Goal: Information Seeking & Learning: Check status

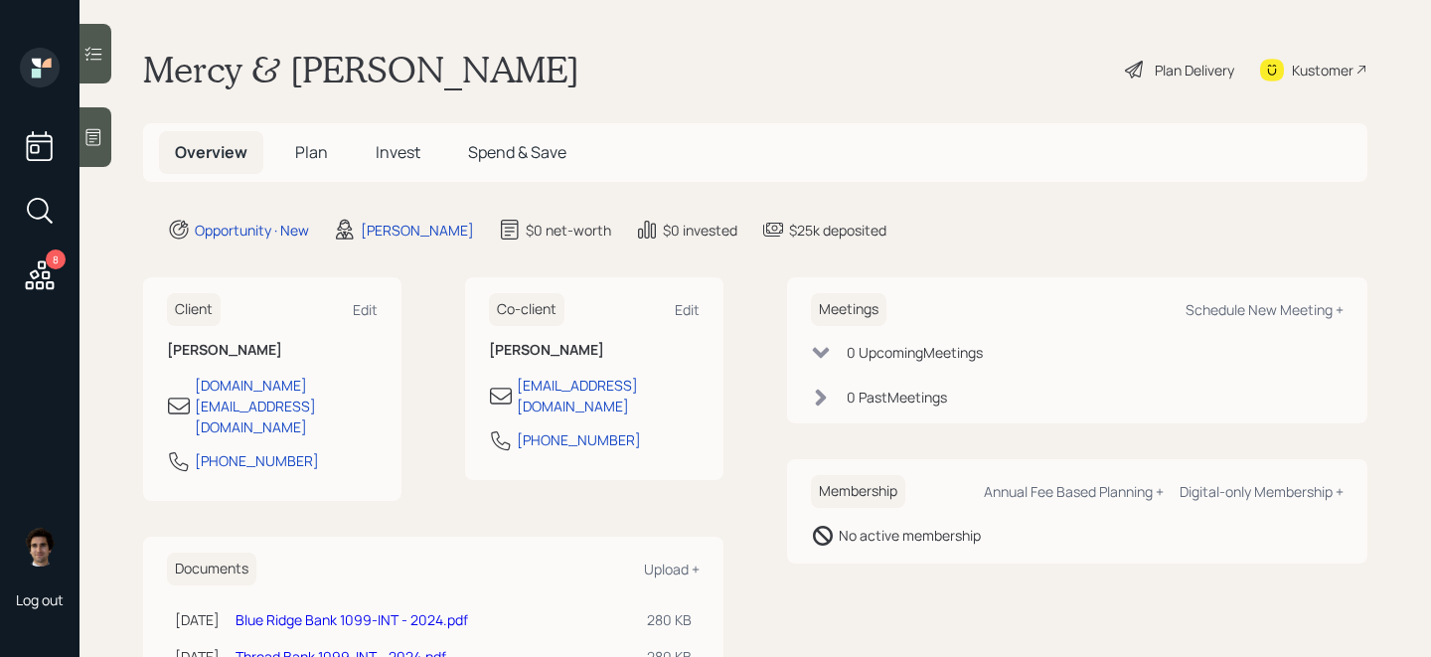
click at [548, 131] on h5 "Spend & Save" at bounding box center [517, 152] width 130 height 43
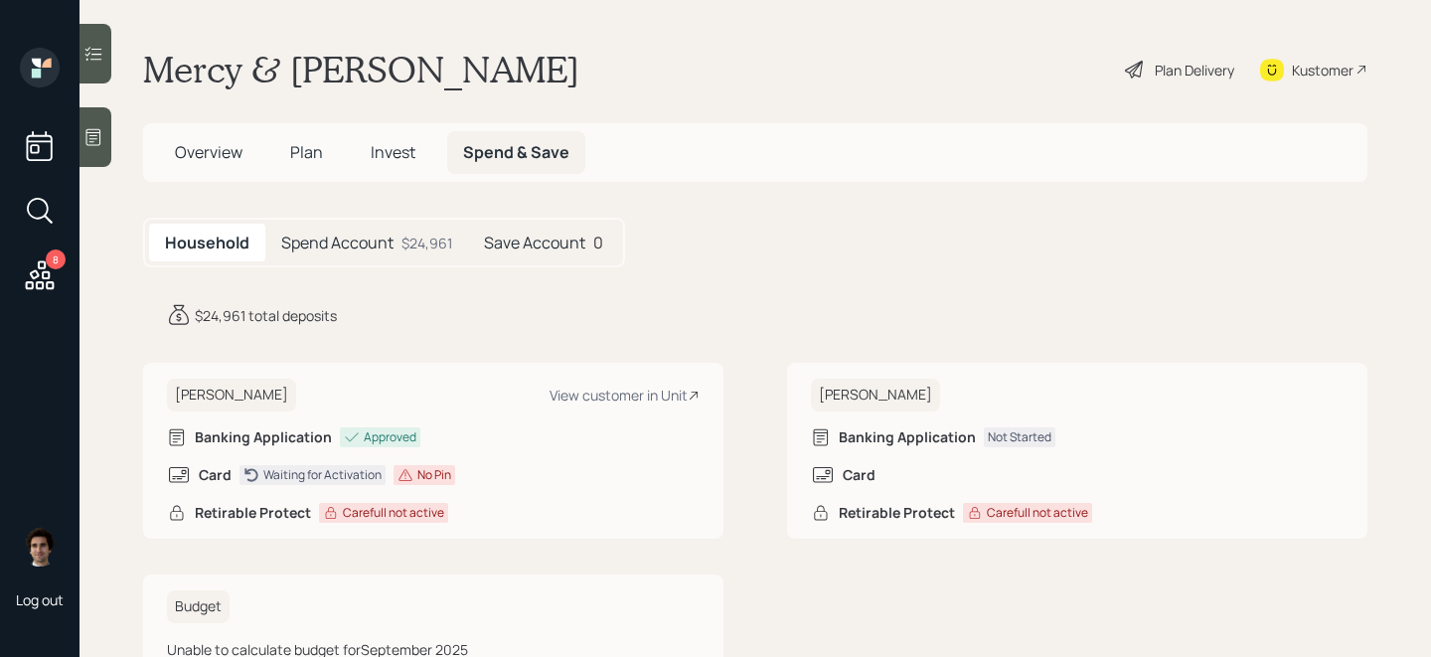
click at [387, 242] on h5 "Spend Account" at bounding box center [337, 242] width 112 height 19
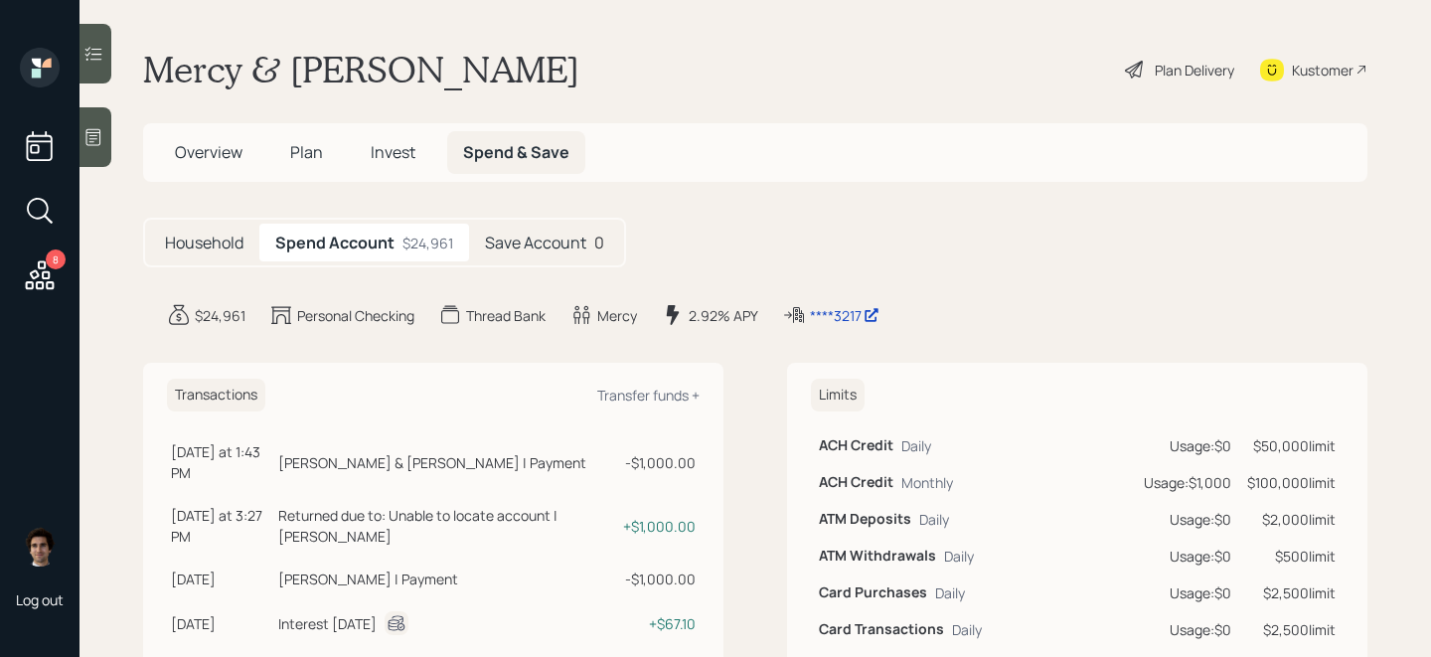
scroll to position [21, 0]
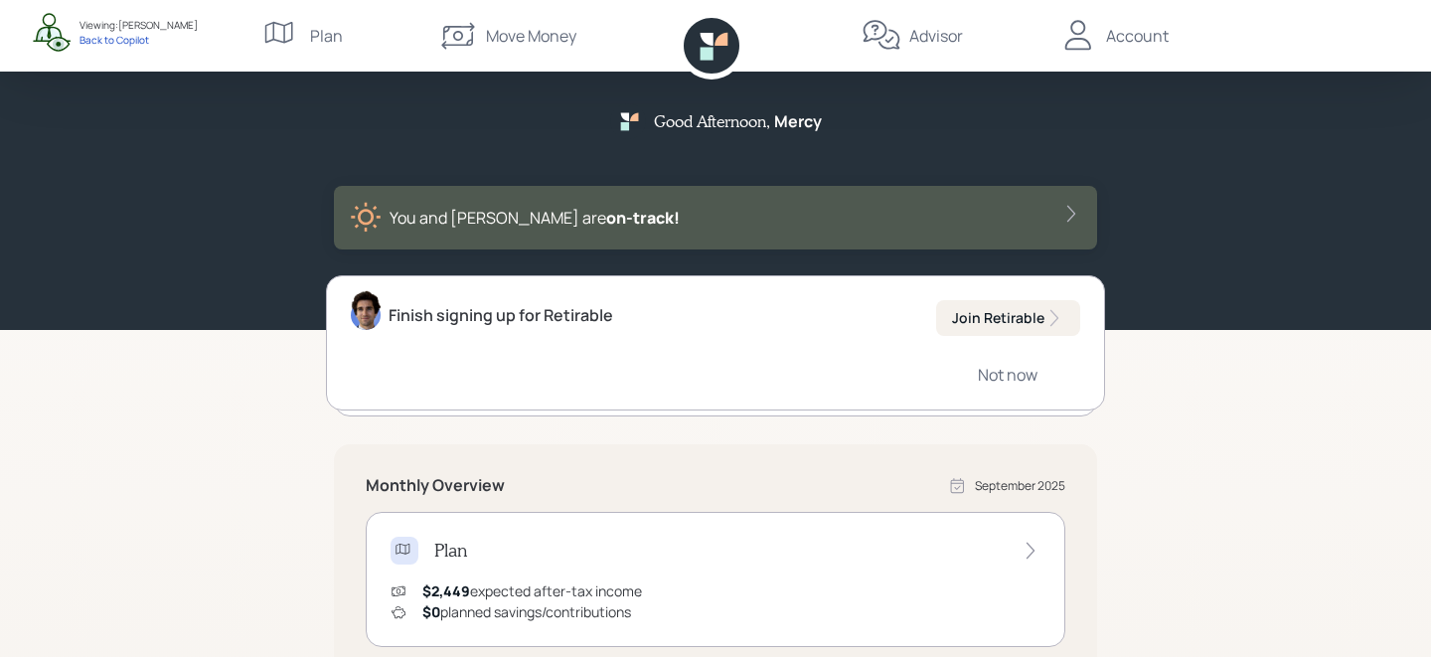
scroll to position [466, 0]
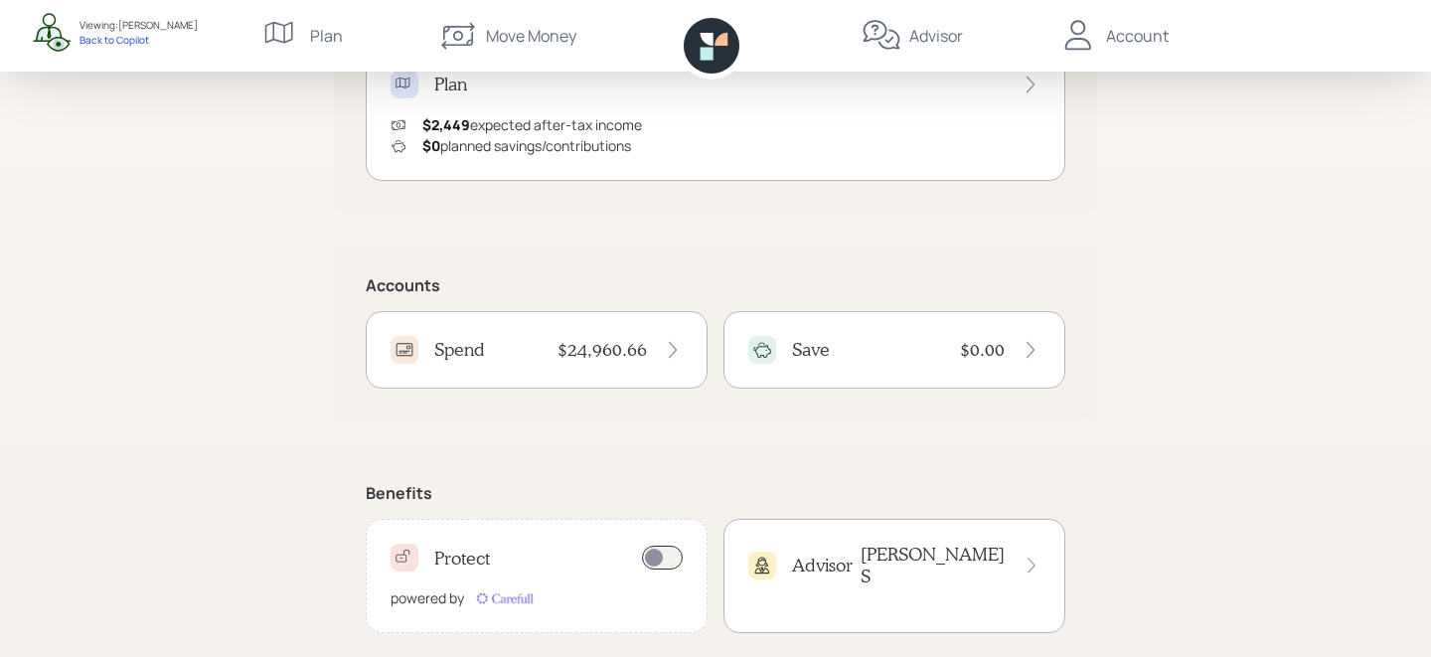
click at [578, 319] on div "Spend $24,960.66" at bounding box center [537, 349] width 342 height 77
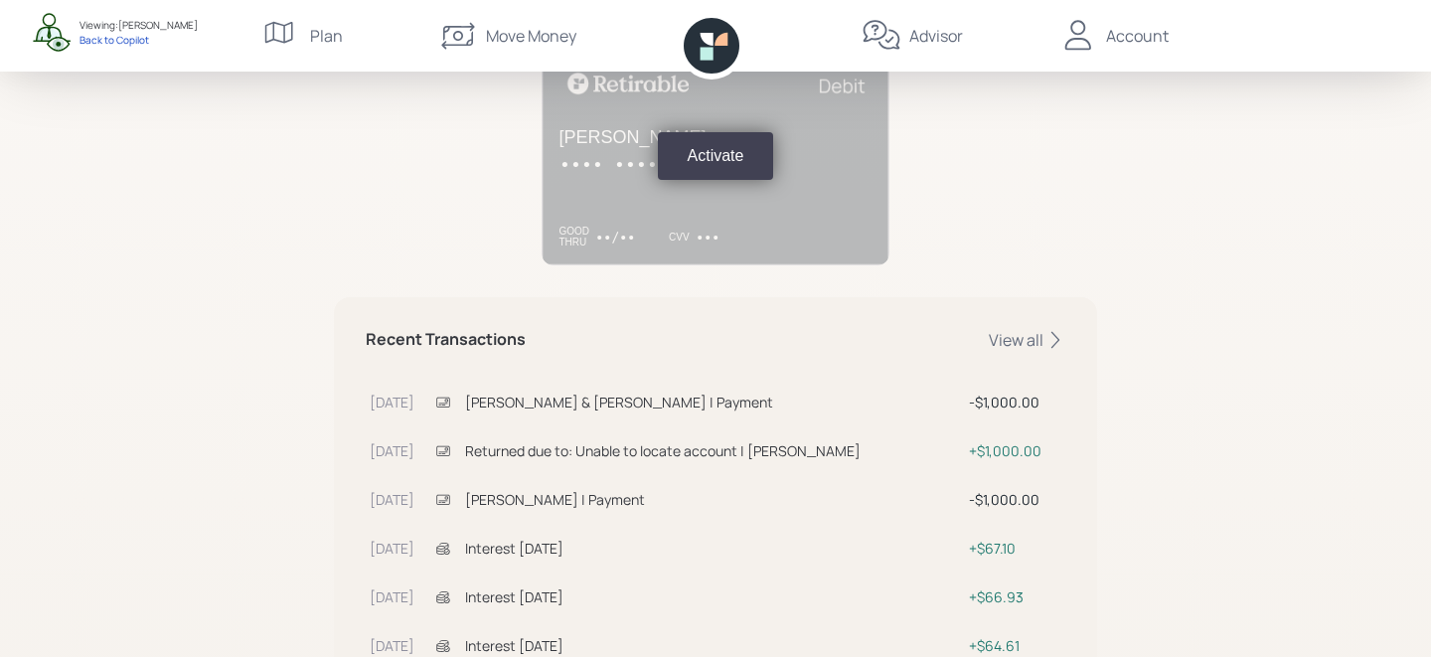
scroll to position [558, 0]
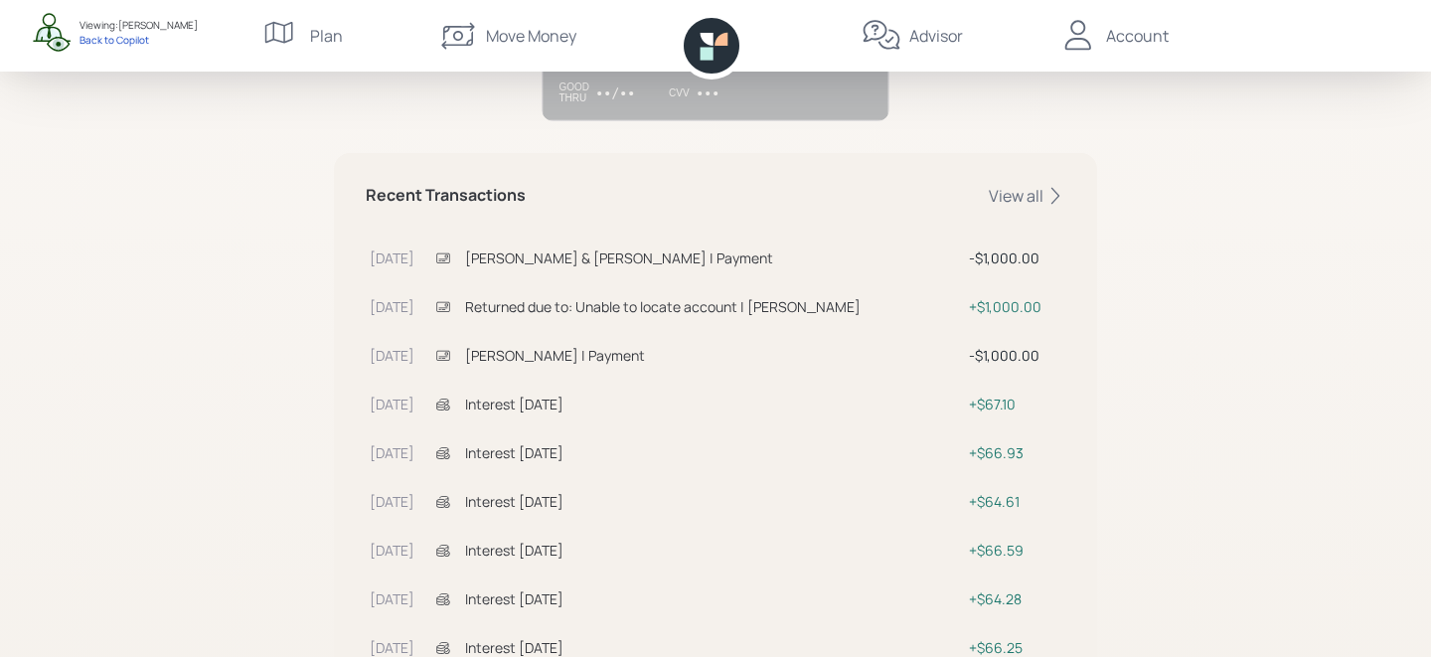
click at [1039, 209] on div "Recent Transactions View all Sep 25 Harold E. Painter & Mercedes Painter | Paym…" at bounding box center [715, 451] width 763 height 596
click at [1039, 195] on div "View all" at bounding box center [1027, 196] width 76 height 22
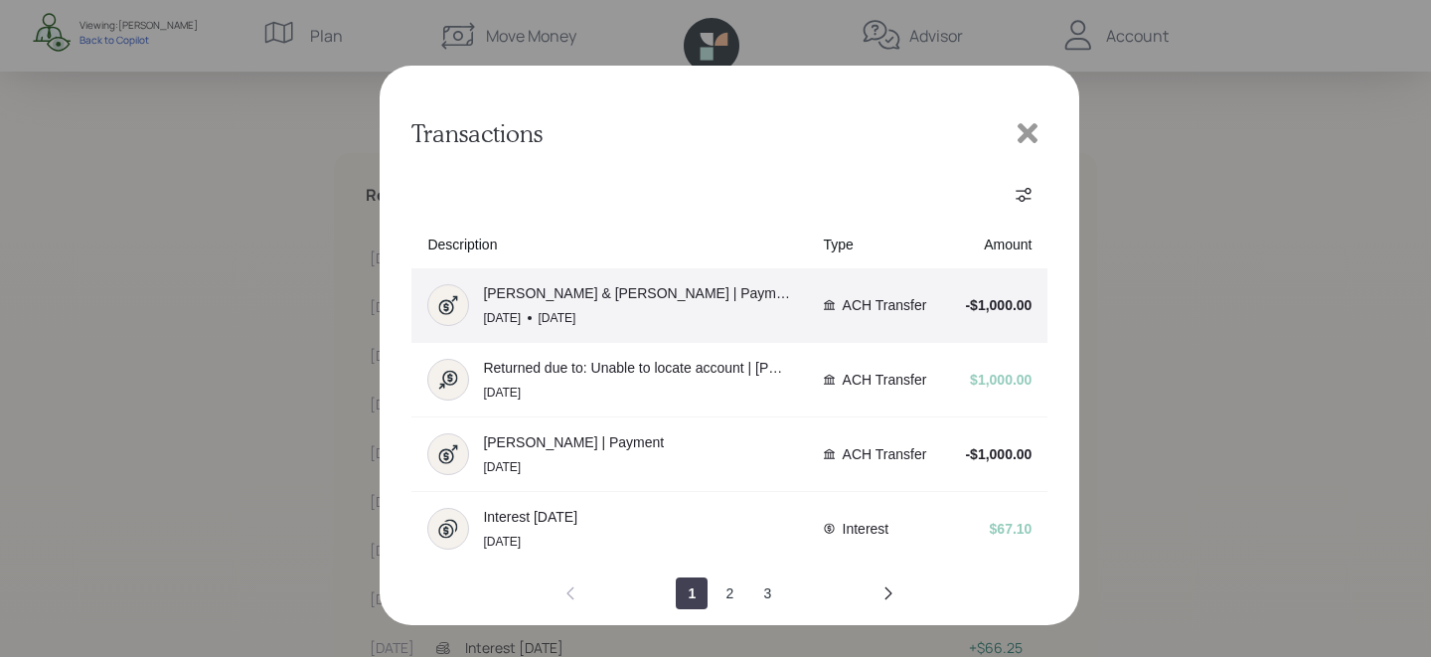
click at [941, 322] on td "ACH Transfer" at bounding box center [877, 305] width 138 height 75
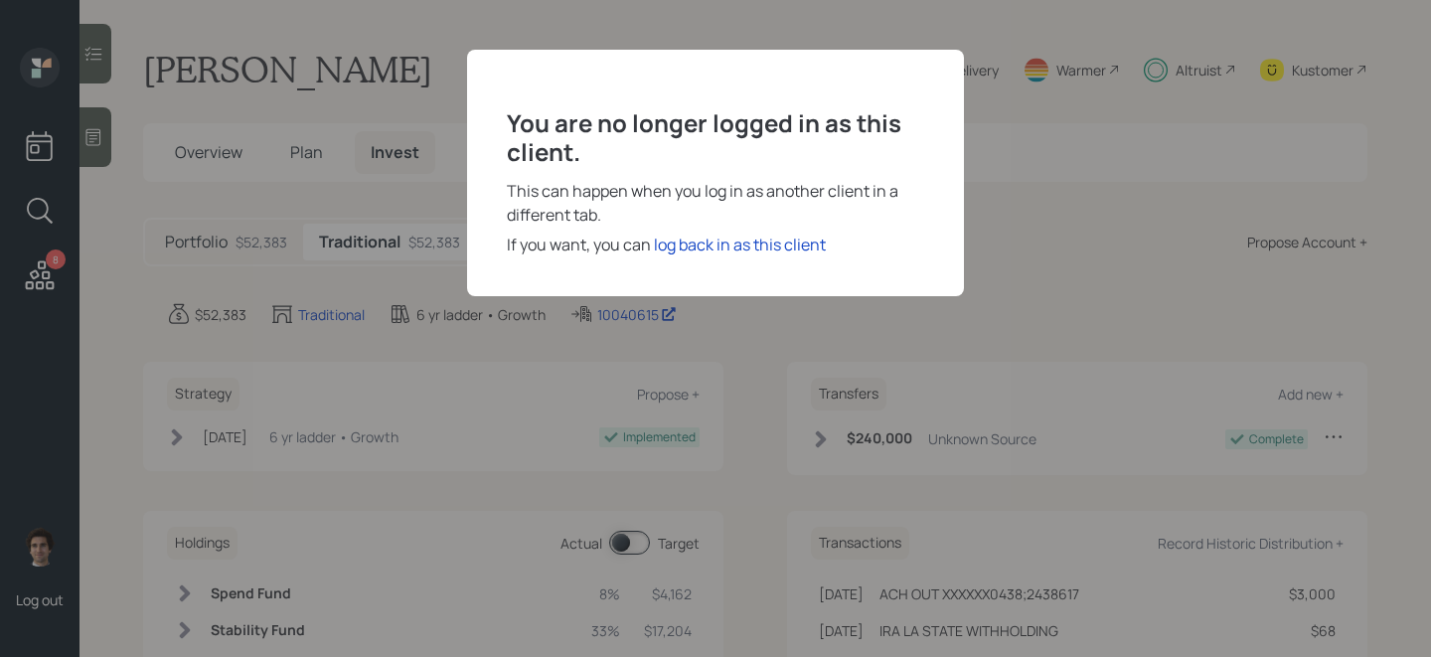
click at [745, 230] on div "You are no longer logged in as this client. This can happen when you log in as …" at bounding box center [715, 173] width 497 height 246
click at [745, 235] on div "log back in as this client" at bounding box center [740, 244] width 172 height 24
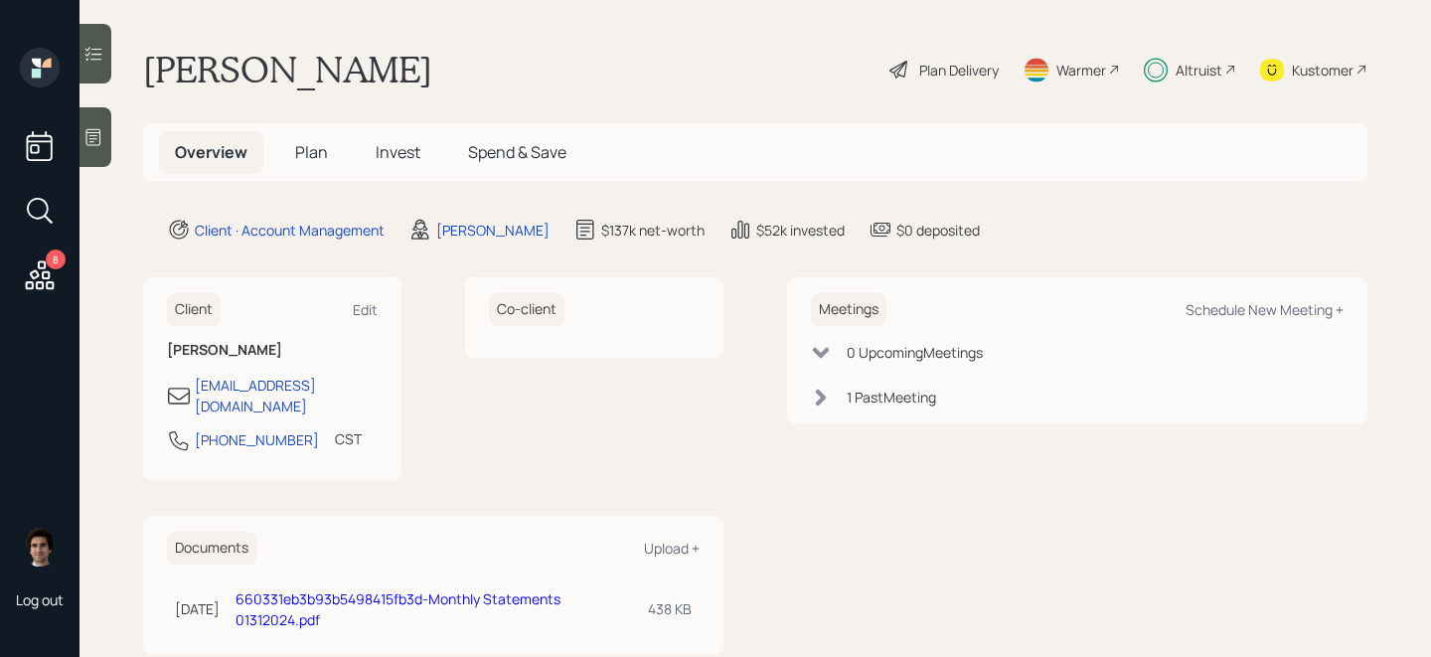
click at [48, 269] on icon at bounding box center [40, 275] width 36 height 36
